Goal: Task Accomplishment & Management: Complete application form

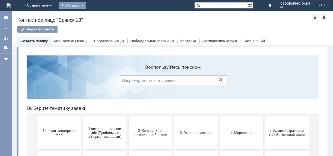
click at [86, 6] on div "Создать" at bounding box center [73, 5] width 28 height 7
click at [101, 18] on link "Заявка" at bounding box center [80, 16] width 41 height 7
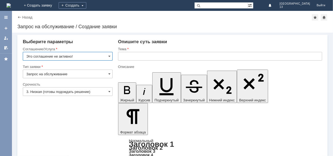
click at [111, 57] on input "Это соглашение не активно!" at bounding box center [68, 56] width 90 height 9
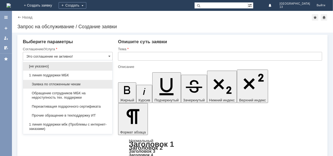
click at [82, 82] on span "Заявка по отложенным чекам" at bounding box center [67, 84] width 83 height 4
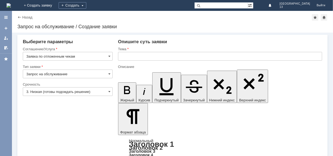
type input "Заявка по отложенным чекам"
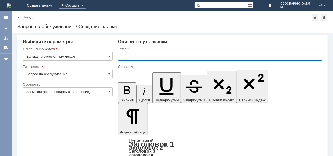
click at [123, 54] on input "text" at bounding box center [220, 56] width 204 height 9
type input "отл чек"
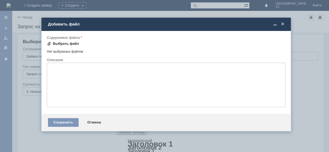
click at [70, 43] on div "Выбрать файл" at bounding box center [66, 44] width 26 height 4
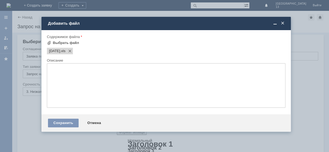
click at [62, 131] on div "Сохранить Отмена" at bounding box center [167, 122] width 250 height 17
click at [60, 127] on div "Сохранить" at bounding box center [63, 123] width 31 height 9
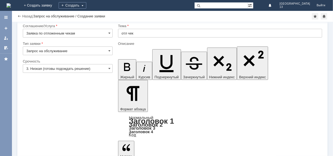
scroll to position [12, 0]
